Goal: Contribute content

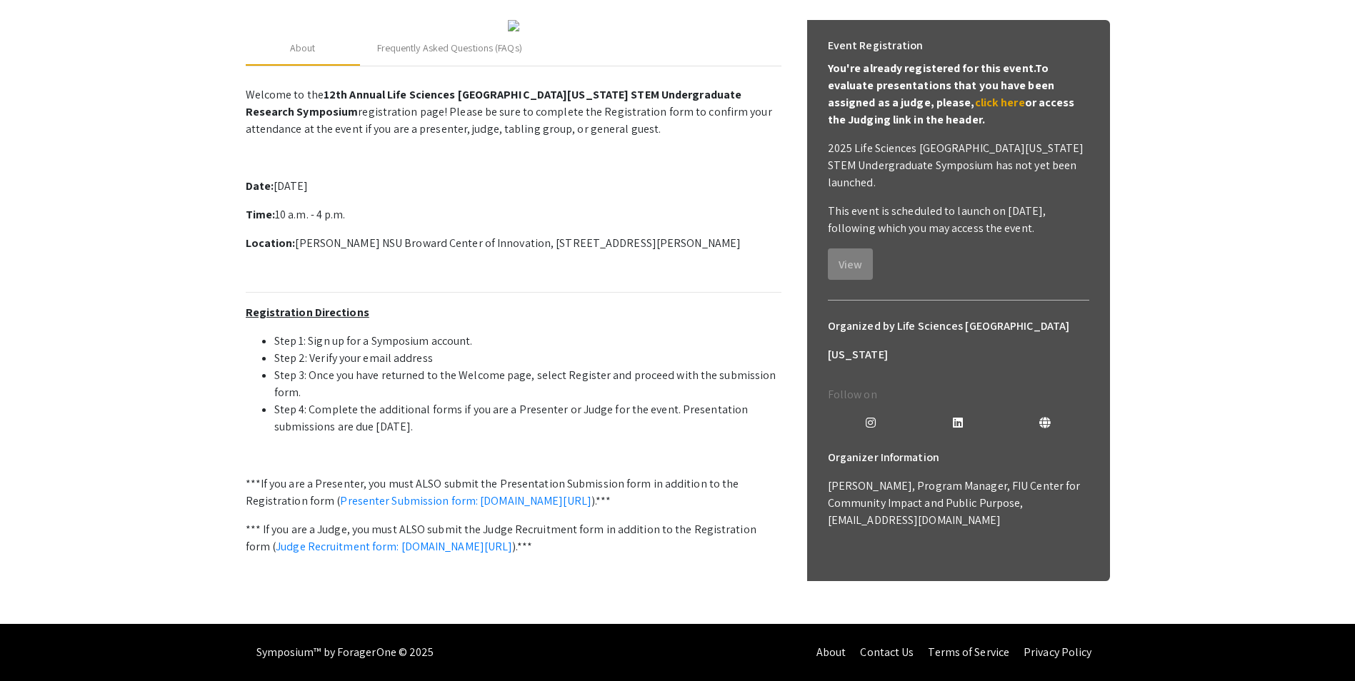
scroll to position [276, 0]
click at [430, 509] on link "Presenter Submission form: [DOMAIN_NAME][URL]" at bounding box center [465, 501] width 251 height 15
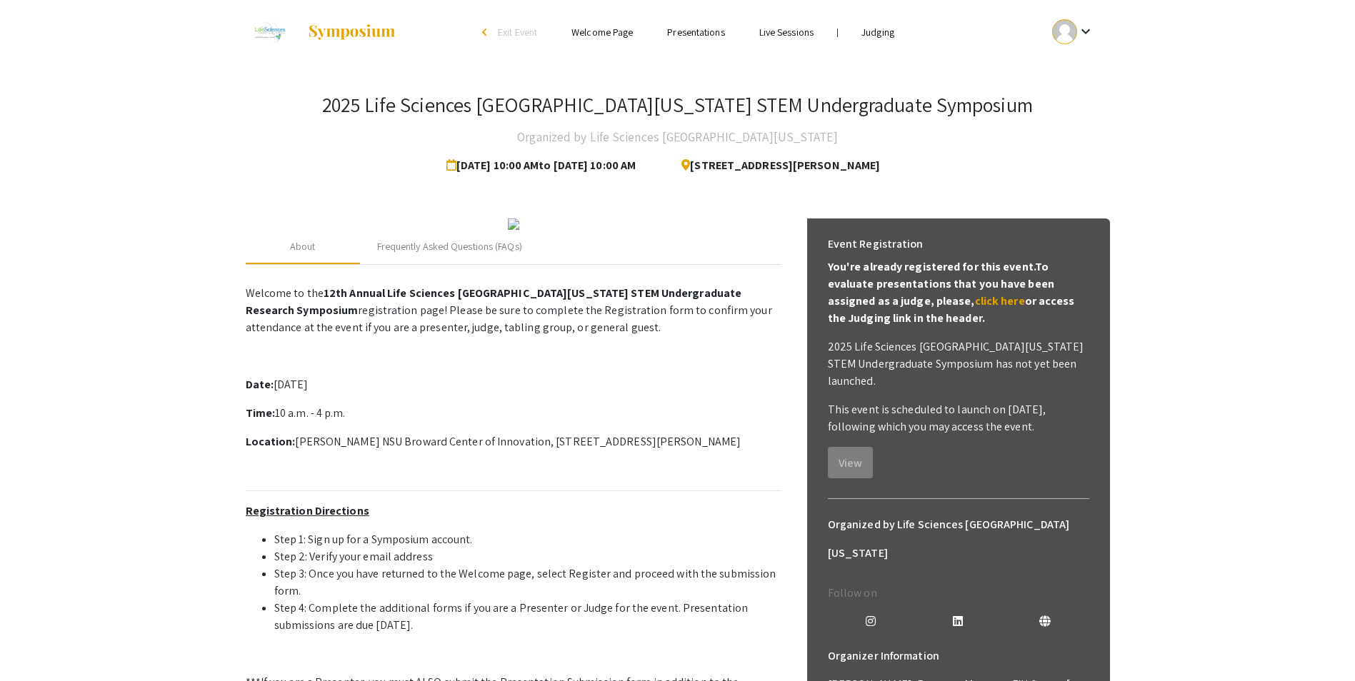
click at [1094, 29] on mat-icon "keyboard_arrow_down" at bounding box center [1085, 31] width 17 height 17
click at [1090, 31] on div at bounding box center [677, 340] width 1355 height 681
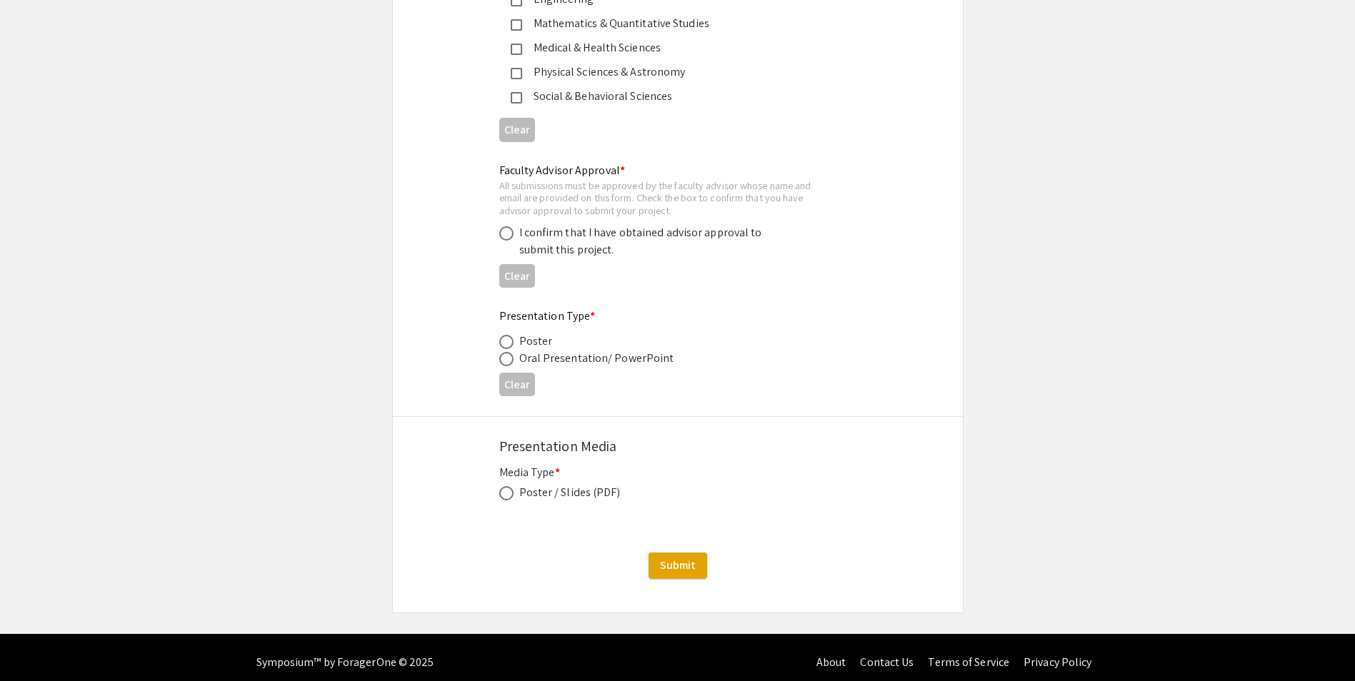
scroll to position [2059, 0]
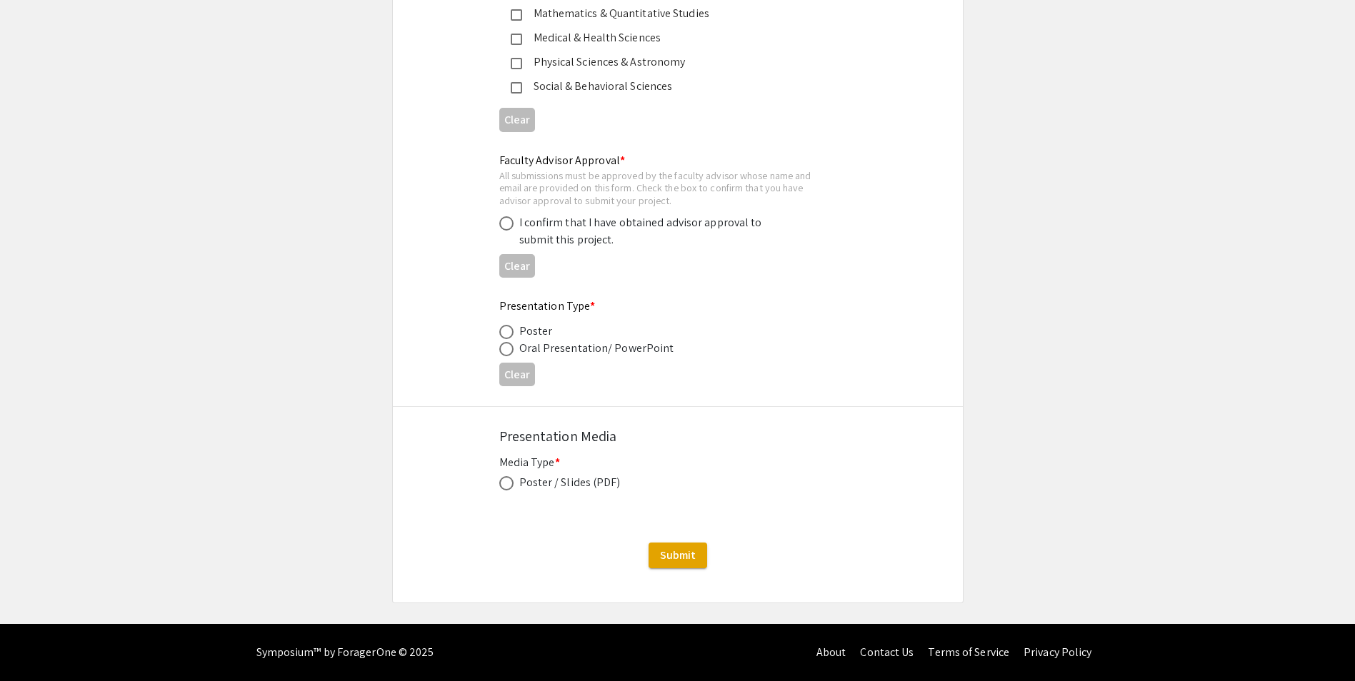
click at [521, 477] on div "Poster / Slides (PDF)" at bounding box center [569, 482] width 101 height 17
click at [511, 482] on span at bounding box center [506, 483] width 14 height 14
click at [511, 482] on input "radio" at bounding box center [506, 483] width 14 height 14
radio input "true"
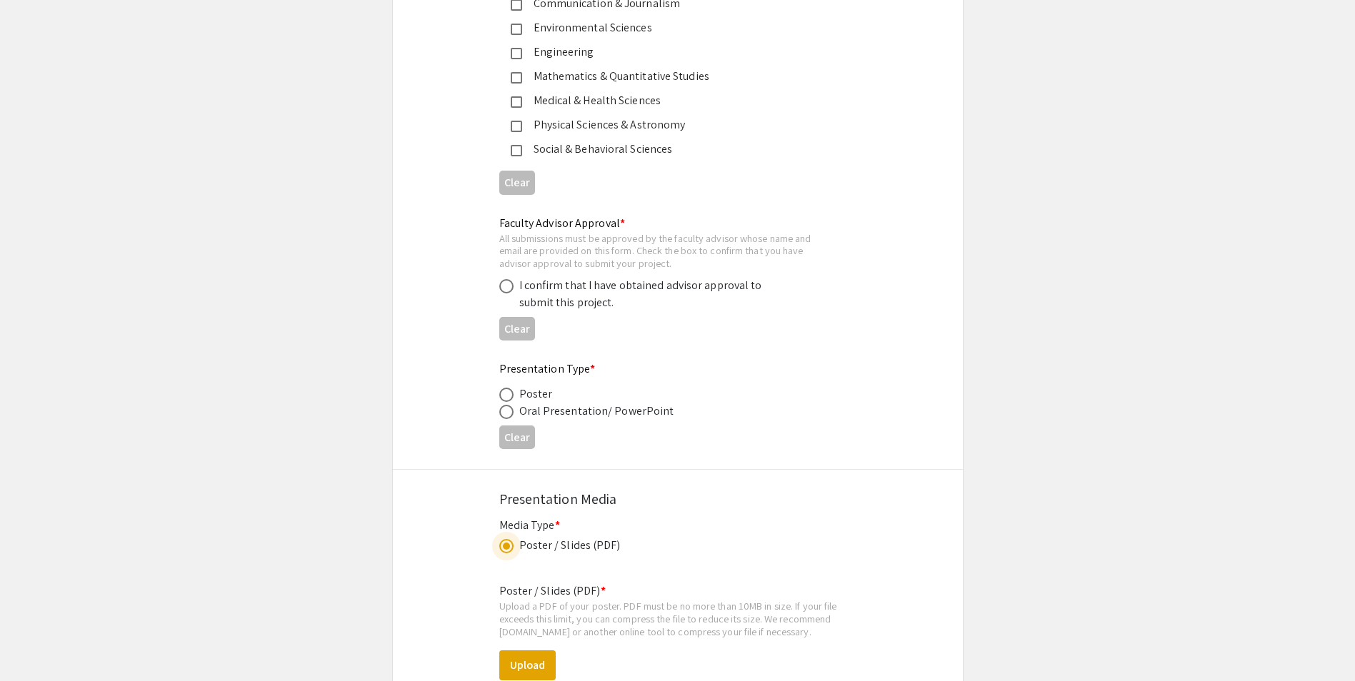
scroll to position [2202, 0]
